Goal: Information Seeking & Learning: Learn about a topic

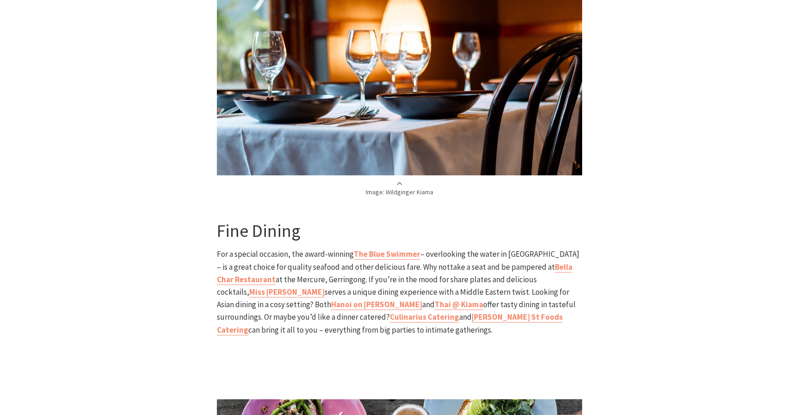
scroll to position [1569, 0]
click at [325, 286] on strong "Miss Arda" at bounding box center [286, 291] width 75 height 10
click at [529, 261] on b "Bella Char Restaurant" at bounding box center [395, 272] width 356 height 23
click at [372, 248] on b "The Blue Swimmer" at bounding box center [387, 253] width 67 height 10
click at [248, 261] on b "Bella Char Restaurant" at bounding box center [395, 272] width 356 height 23
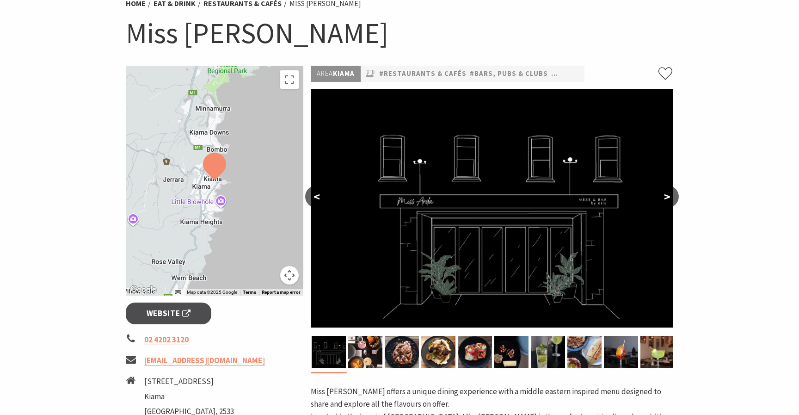
scroll to position [80, 0]
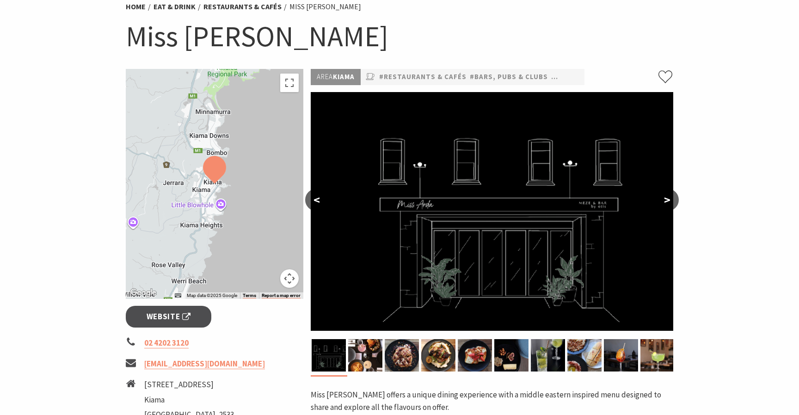
click at [670, 202] on button ">" at bounding box center [667, 200] width 23 height 22
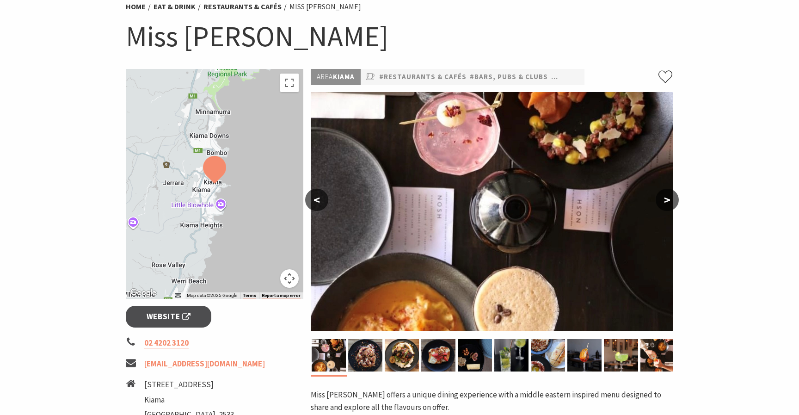
click at [670, 202] on button ">" at bounding box center [667, 200] width 23 height 22
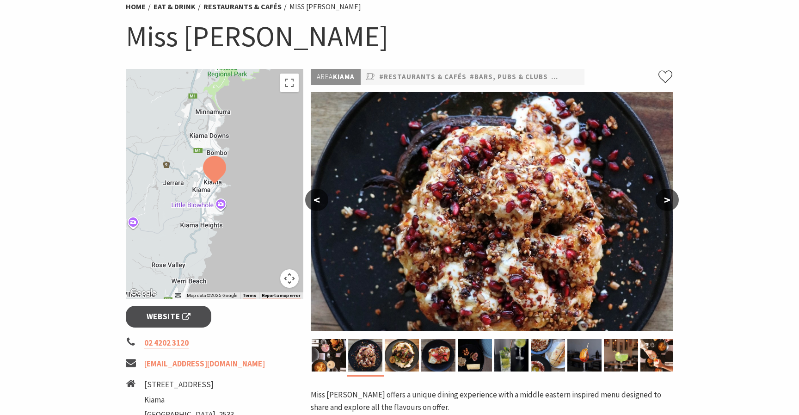
click at [670, 202] on button ">" at bounding box center [667, 200] width 23 height 22
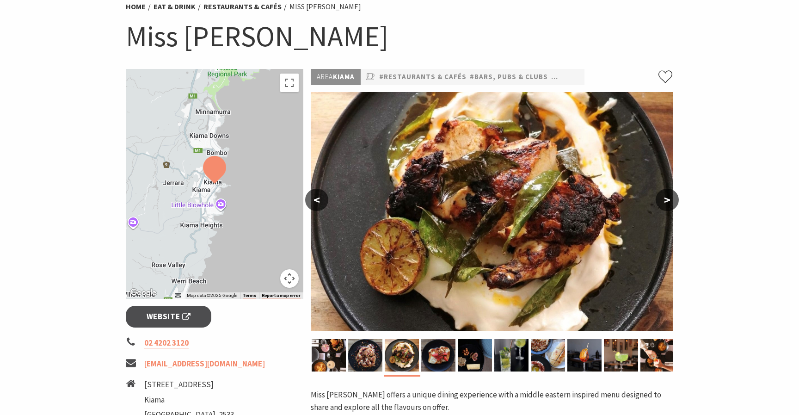
click at [670, 202] on button ">" at bounding box center [667, 200] width 23 height 22
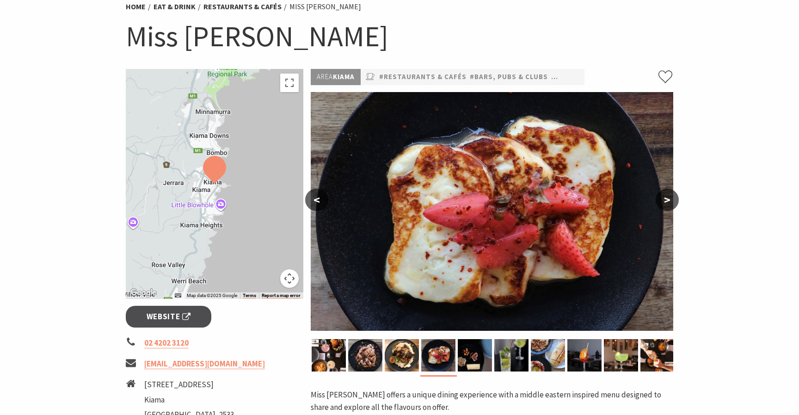
click at [670, 202] on button ">" at bounding box center [667, 200] width 23 height 22
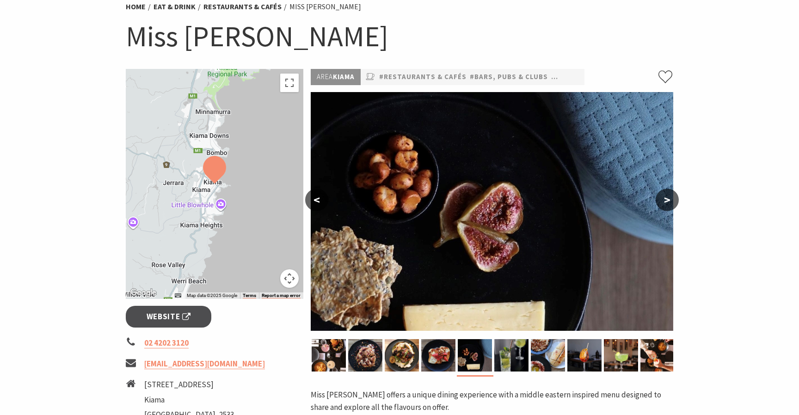
click at [670, 202] on button ">" at bounding box center [667, 200] width 23 height 22
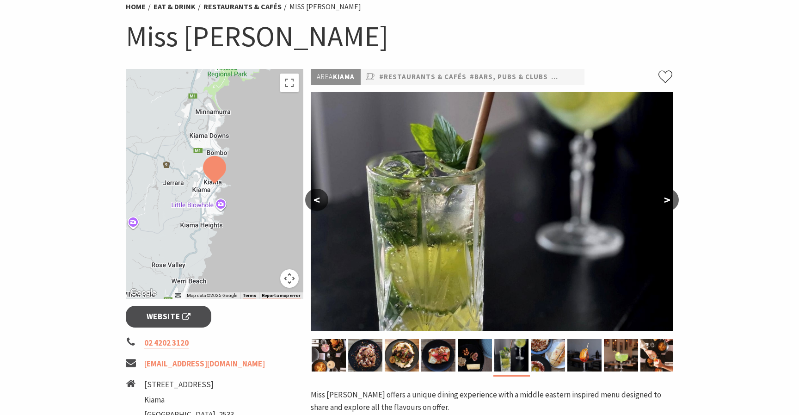
click at [670, 202] on button ">" at bounding box center [667, 200] width 23 height 22
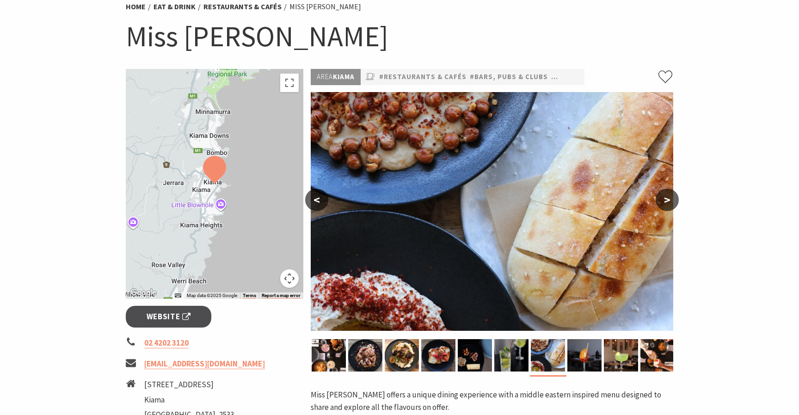
click at [670, 202] on button ">" at bounding box center [667, 200] width 23 height 22
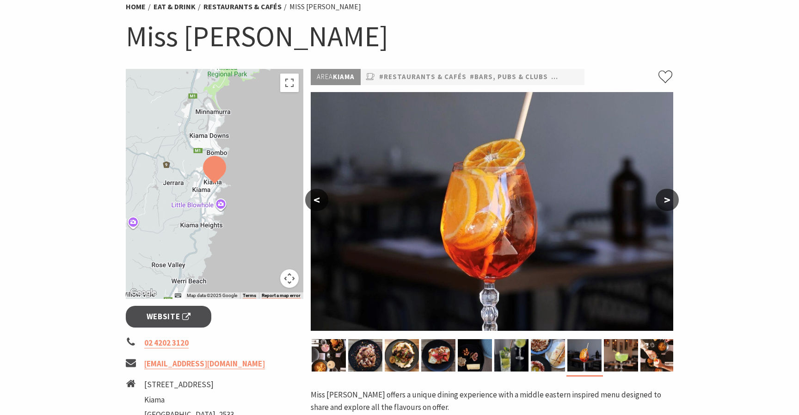
click at [670, 202] on button ">" at bounding box center [667, 200] width 23 height 22
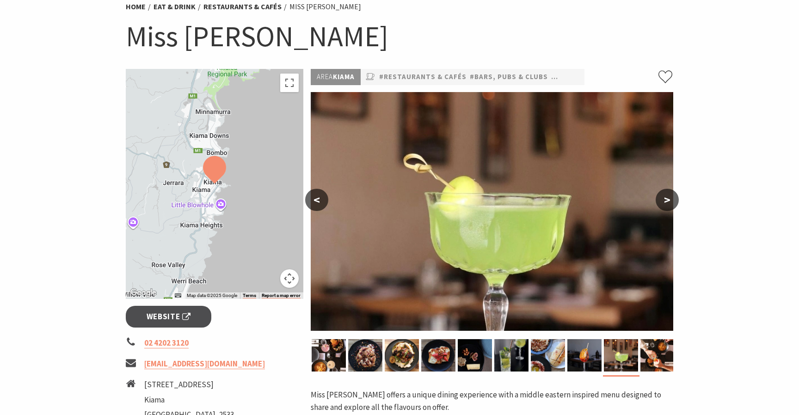
click at [670, 202] on button ">" at bounding box center [667, 200] width 23 height 22
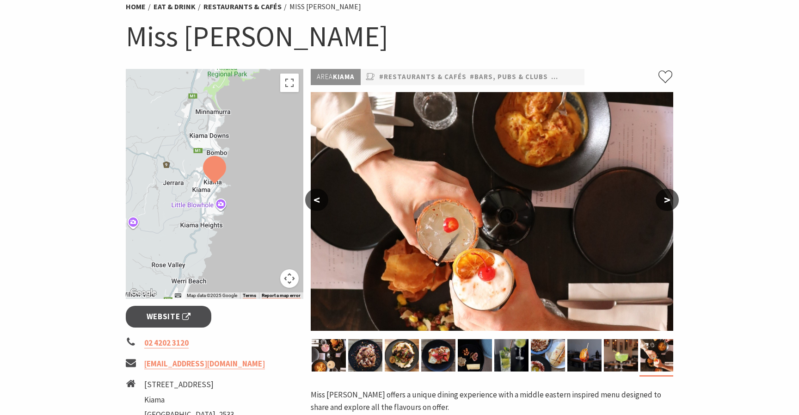
click at [670, 202] on button ">" at bounding box center [667, 200] width 23 height 22
click at [370, 356] on img at bounding box center [365, 355] width 34 height 32
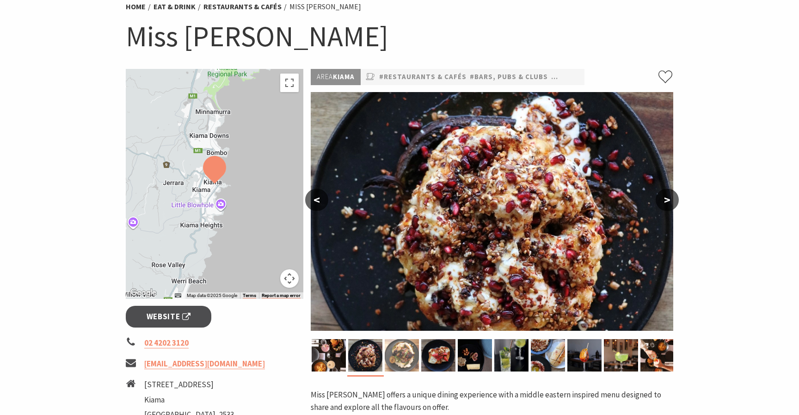
click at [405, 364] on img at bounding box center [402, 355] width 34 height 32
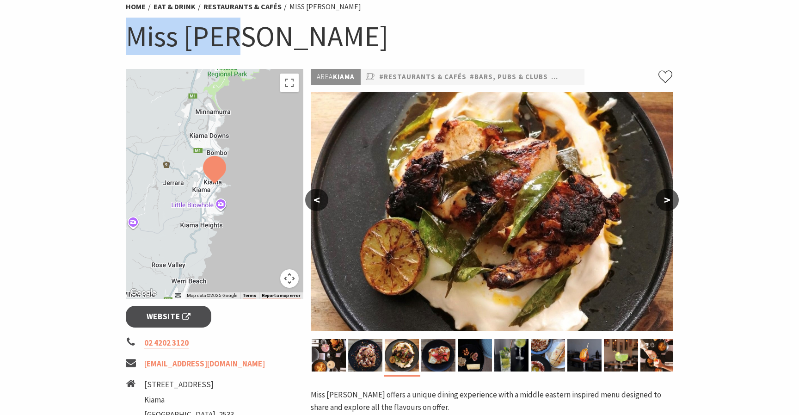
drag, startPoint x: 123, startPoint y: 42, endPoint x: 259, endPoint y: 49, distance: 136.6
click at [259, 49] on div "Home Eat & Drink Restaurants & Cafés Miss Arda Miss Arda" at bounding box center [399, 32] width 555 height 73
copy h1 "Miss Arda"
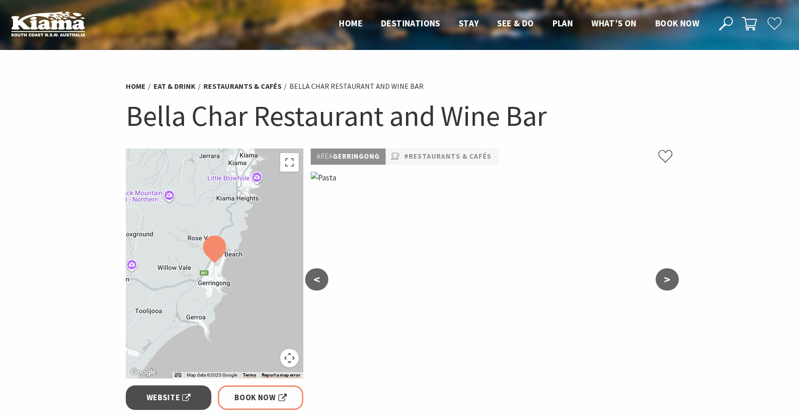
click at [667, 280] on button ">" at bounding box center [667, 279] width 23 height 22
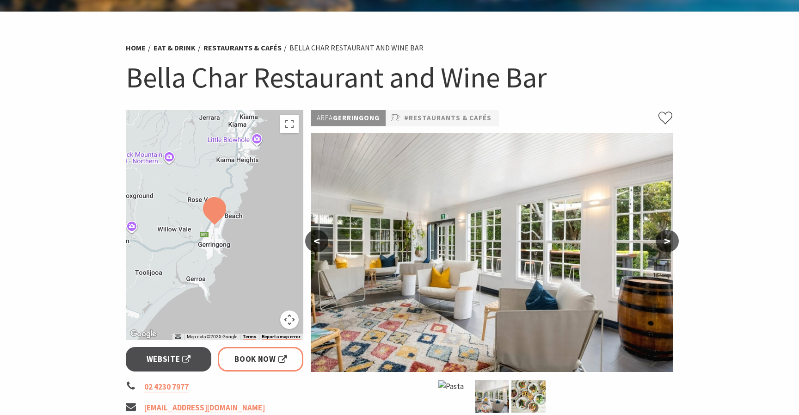
scroll to position [43, 0]
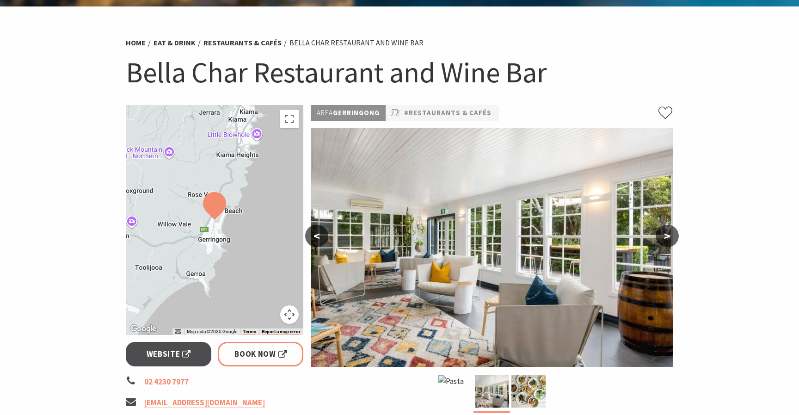
click at [666, 237] on button ">" at bounding box center [667, 236] width 23 height 22
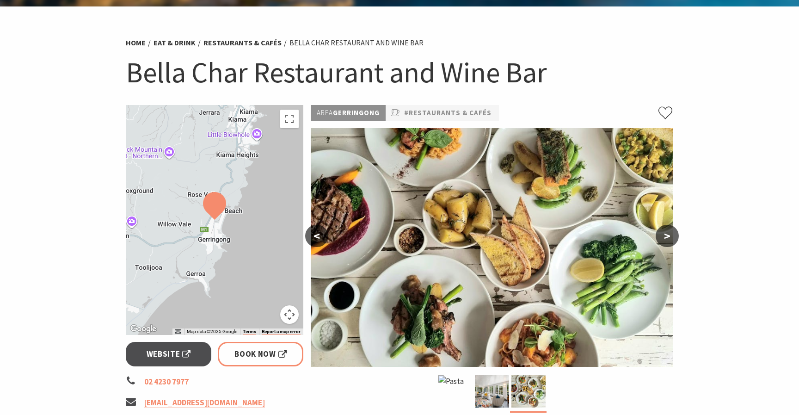
click at [666, 237] on button ">" at bounding box center [667, 236] width 23 height 22
click at [669, 237] on button ">" at bounding box center [667, 236] width 23 height 22
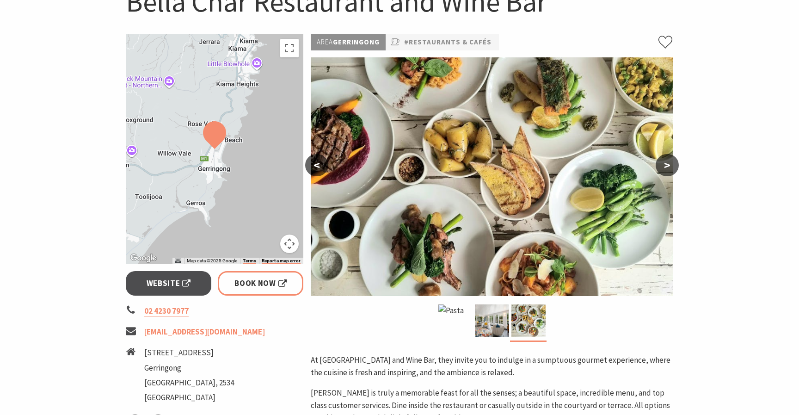
scroll to position [109, 0]
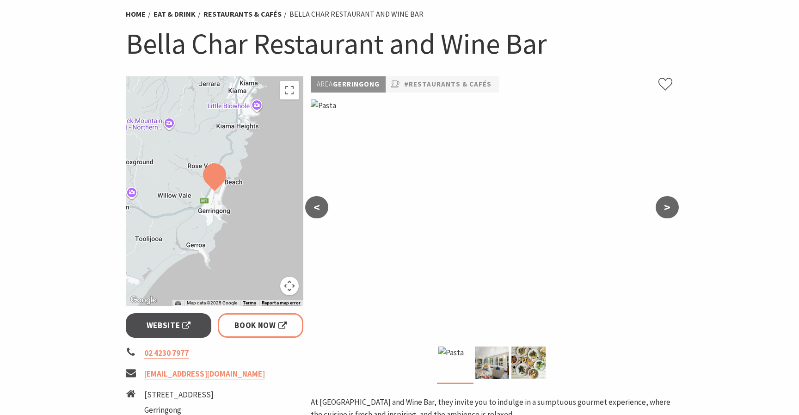
scroll to position [138, 0]
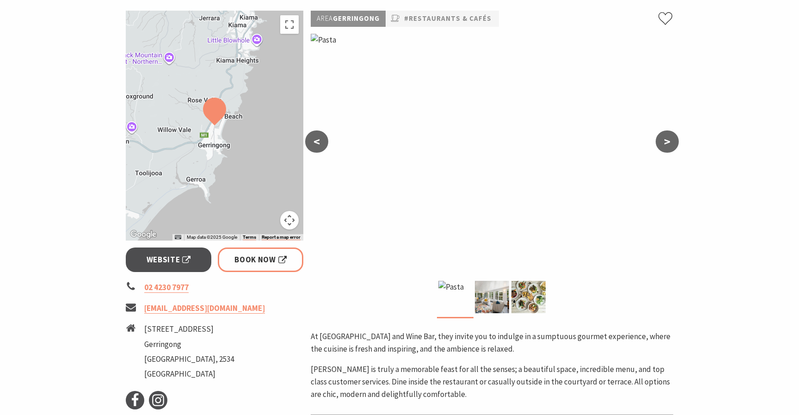
click at [662, 142] on button ">" at bounding box center [667, 141] width 23 height 22
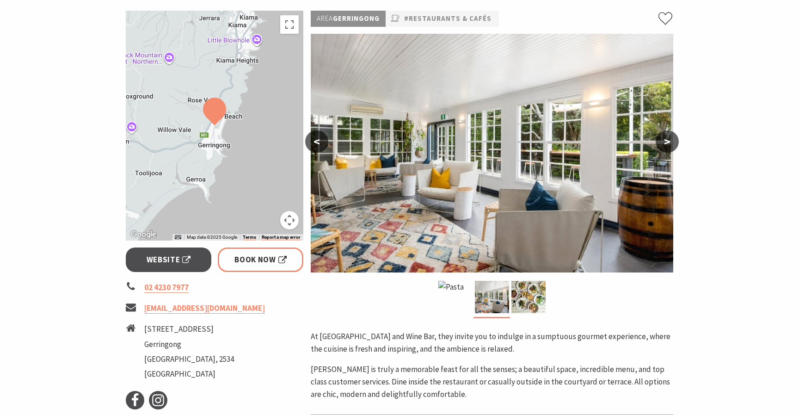
click at [662, 142] on button ">" at bounding box center [667, 141] width 23 height 22
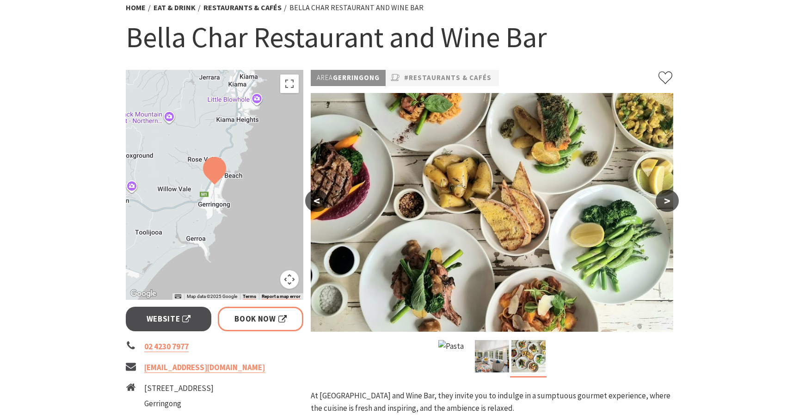
scroll to position [0, 0]
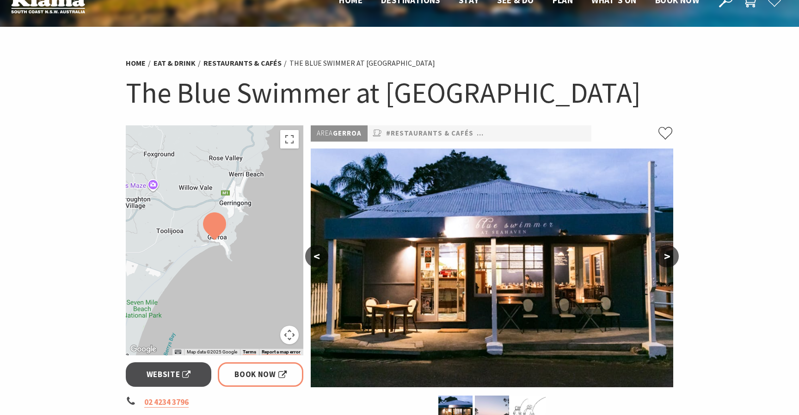
scroll to position [33, 0]
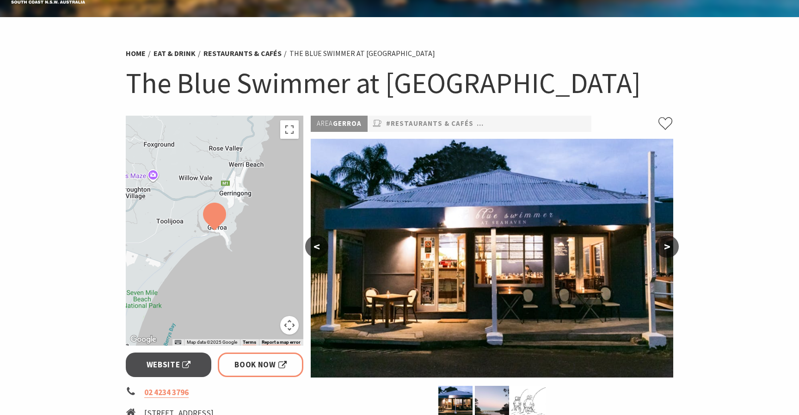
click at [667, 244] on button ">" at bounding box center [667, 246] width 23 height 22
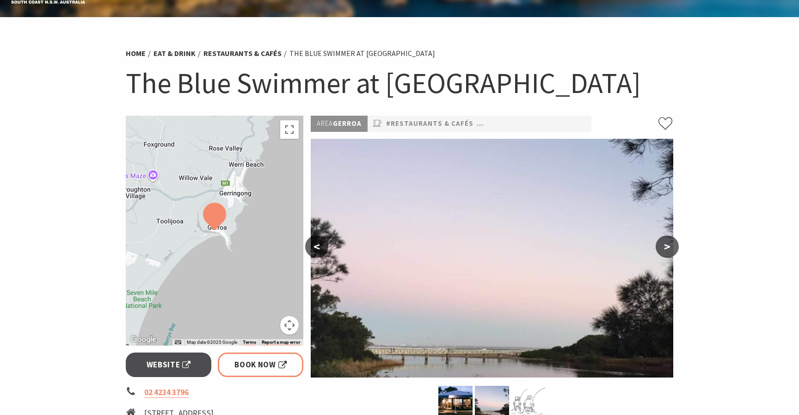
click at [667, 244] on button ">" at bounding box center [667, 246] width 23 height 22
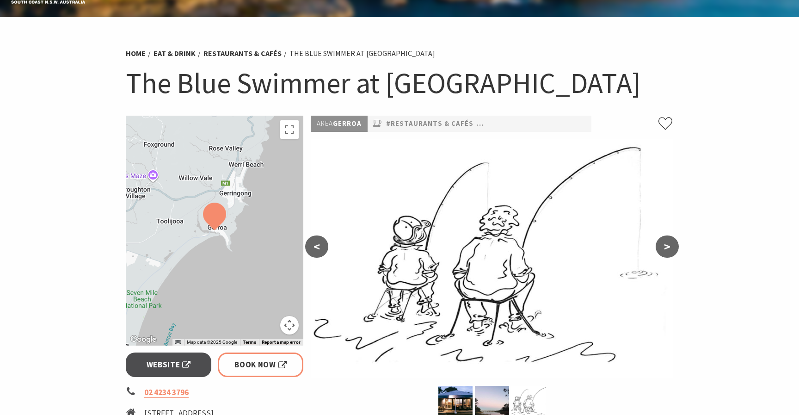
click at [667, 244] on button ">" at bounding box center [667, 246] width 23 height 22
click at [667, 255] on button ">" at bounding box center [667, 246] width 23 height 22
click at [313, 250] on button "<" at bounding box center [316, 246] width 23 height 22
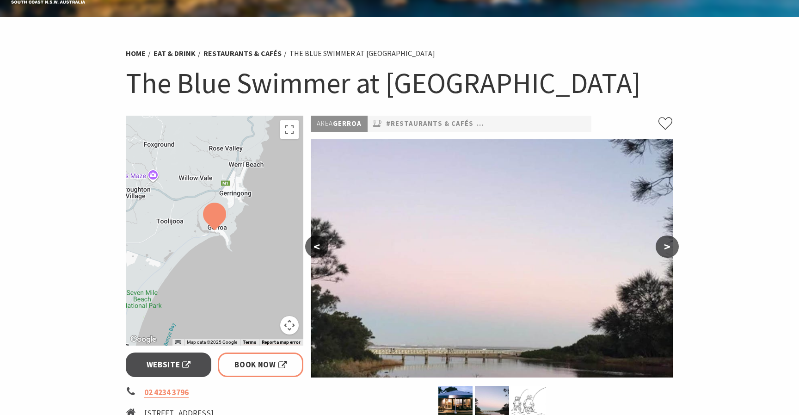
click at [313, 250] on button "<" at bounding box center [316, 246] width 23 height 22
click at [319, 247] on button "<" at bounding box center [316, 246] width 23 height 22
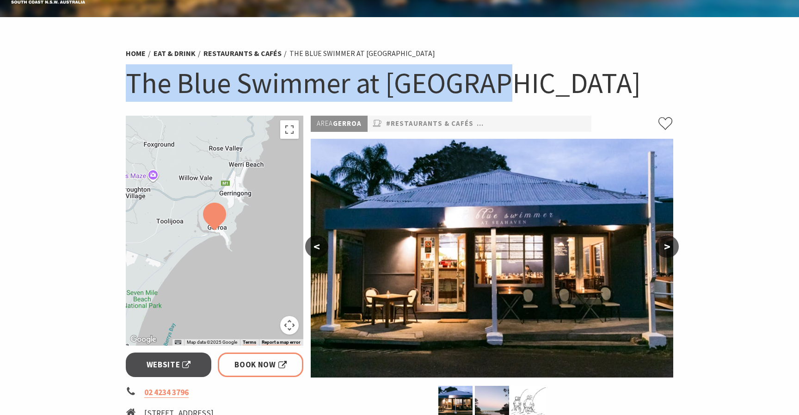
drag, startPoint x: 125, startPoint y: 82, endPoint x: 463, endPoint y: 104, distance: 339.3
click at [463, 104] on div "Home Eat & Drink Restaurants & Cafés The Blue Swimmer at [GEOGRAPHIC_DATA] The …" at bounding box center [399, 79] width 555 height 73
copy h1 "The Blue Swimmer at [GEOGRAPHIC_DATA]"
